Goal: Check status: Check status

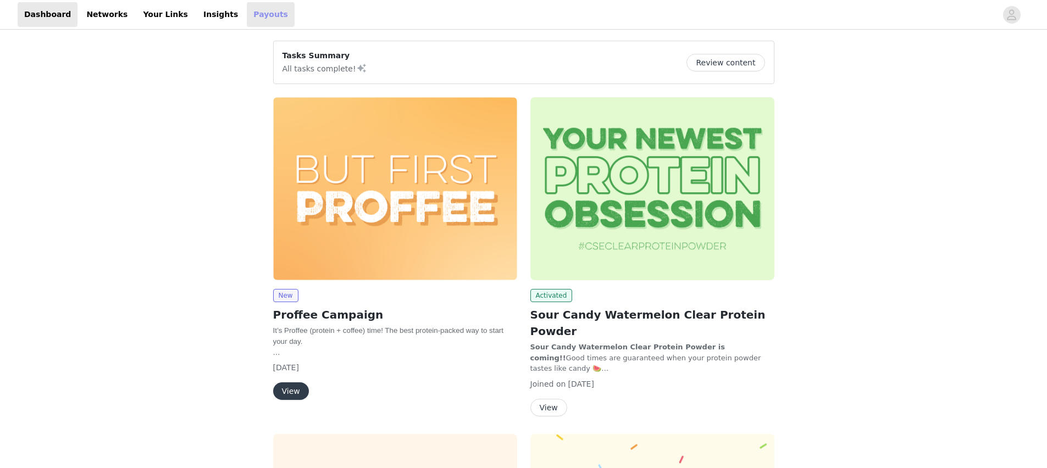
click at [249, 18] on link "Payouts" at bounding box center [271, 14] width 48 height 25
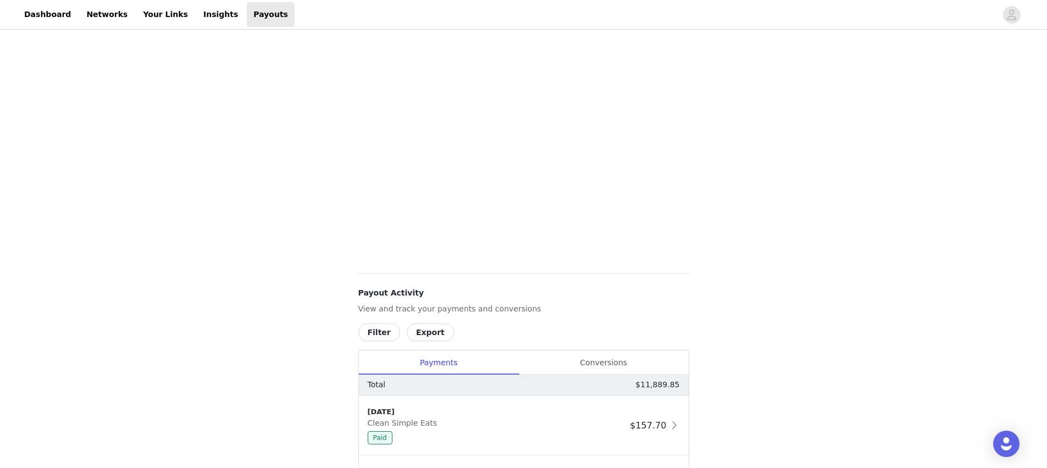
scroll to position [186, 0]
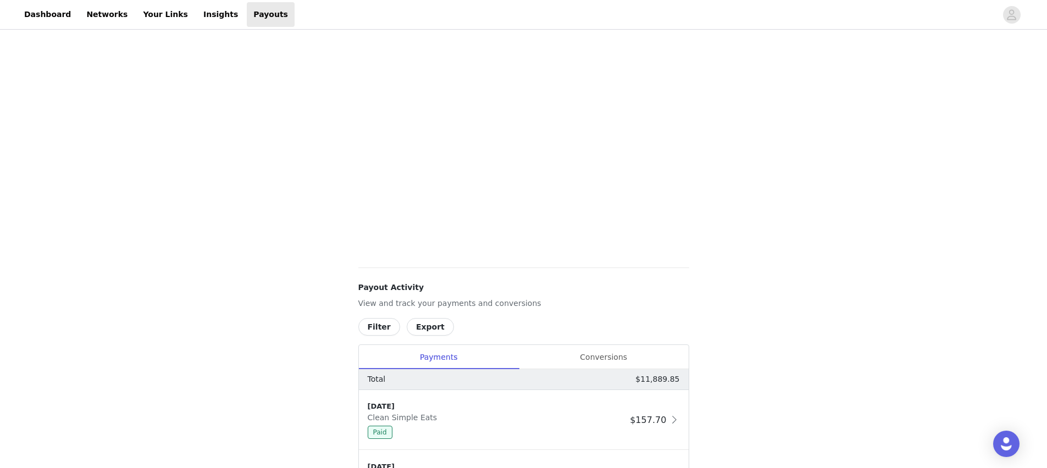
click at [383, 326] on button "Filter" at bounding box center [380, 327] width 42 height 18
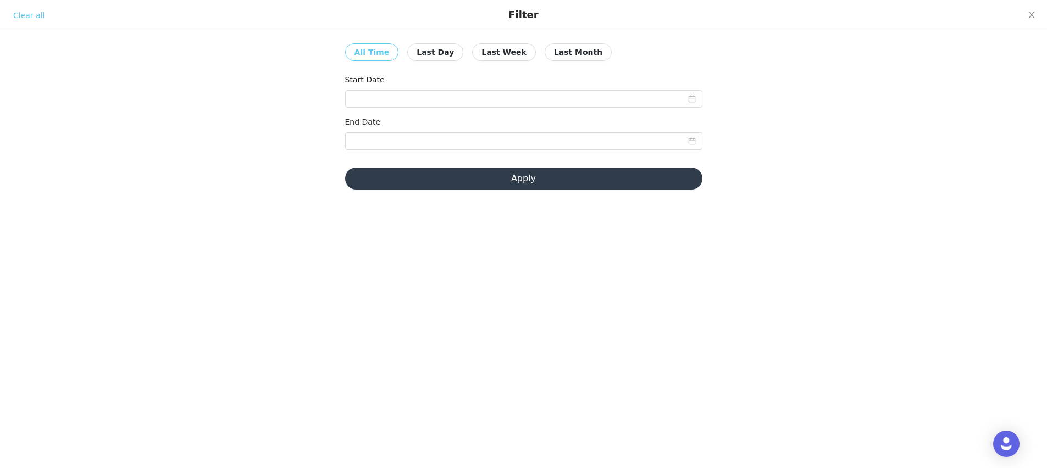
click at [550, 49] on button "Last Month" at bounding box center [578, 52] width 67 height 18
type input "[DATE]"
click at [521, 173] on button "Apply" at bounding box center [523, 179] width 357 height 22
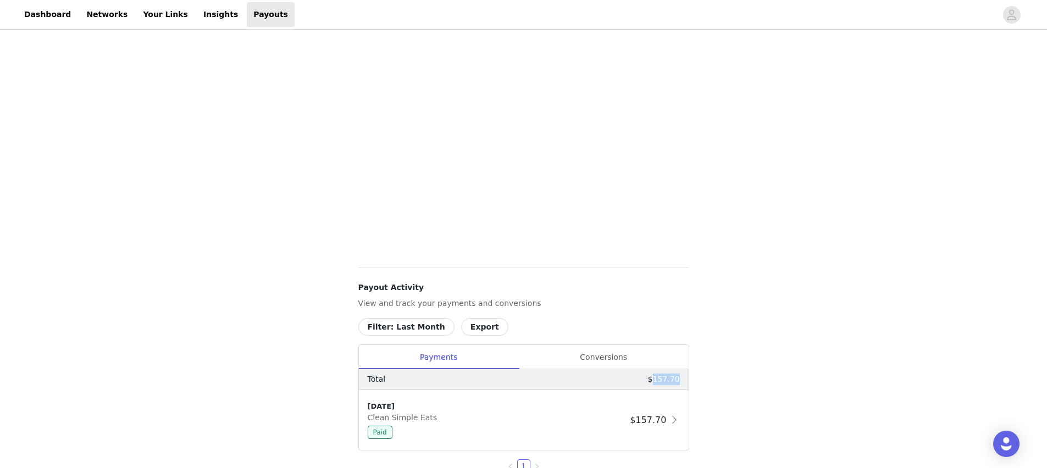
drag, startPoint x: 684, startPoint y: 380, endPoint x: 655, endPoint y: 378, distance: 28.7
click at [655, 378] on div "Total $157.70" at bounding box center [524, 380] width 330 height 21
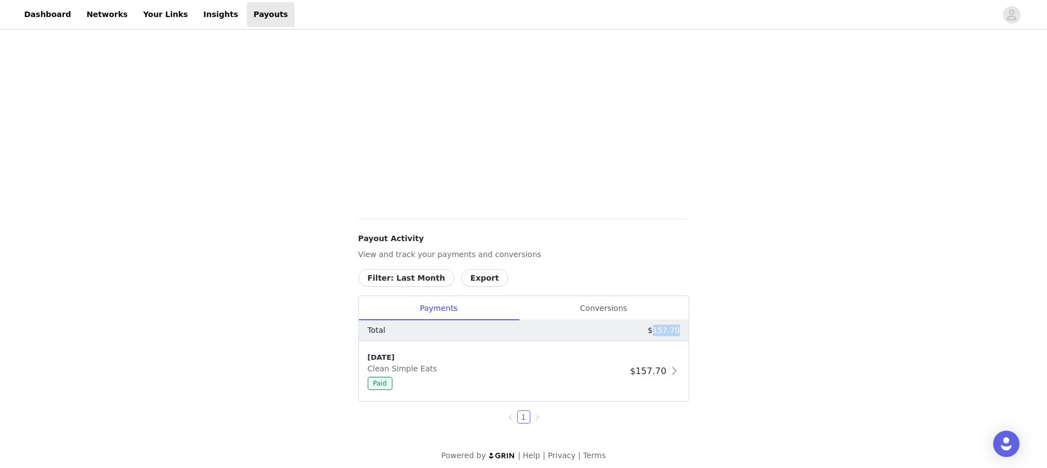
scroll to position [242, 0]
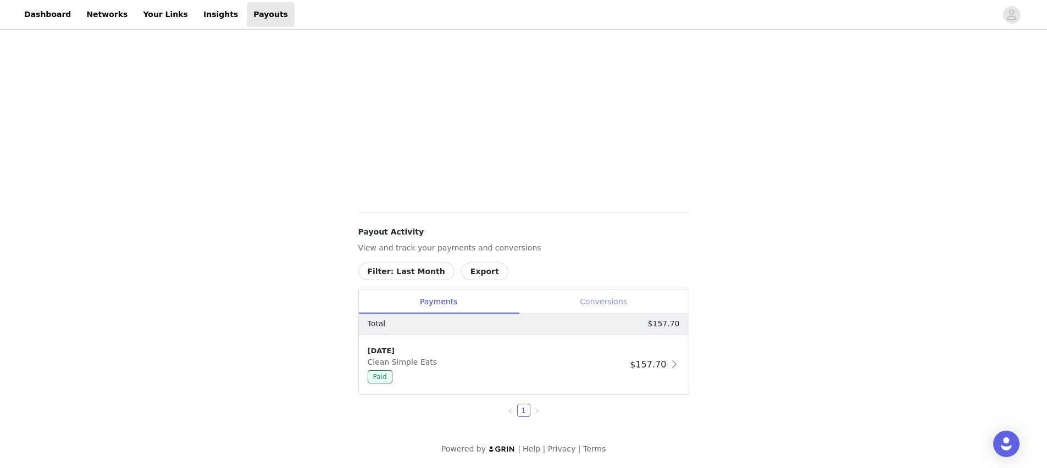
click at [606, 307] on div "Conversions" at bounding box center [604, 302] width 170 height 25
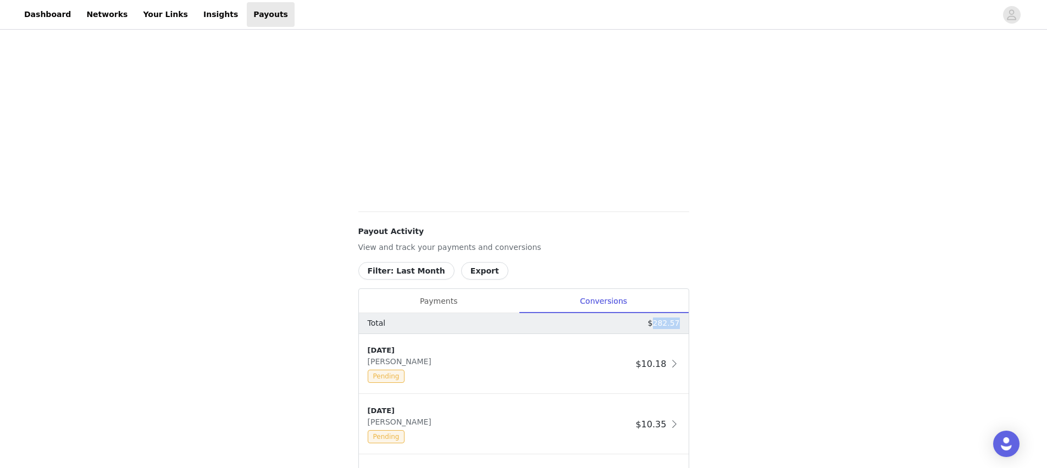
drag, startPoint x: 682, startPoint y: 326, endPoint x: 655, endPoint y: 326, distance: 26.9
click at [655, 326] on div "Total $282.57" at bounding box center [524, 323] width 330 height 21
copy p "282.57"
